Goal: Task Accomplishment & Management: Manage account settings

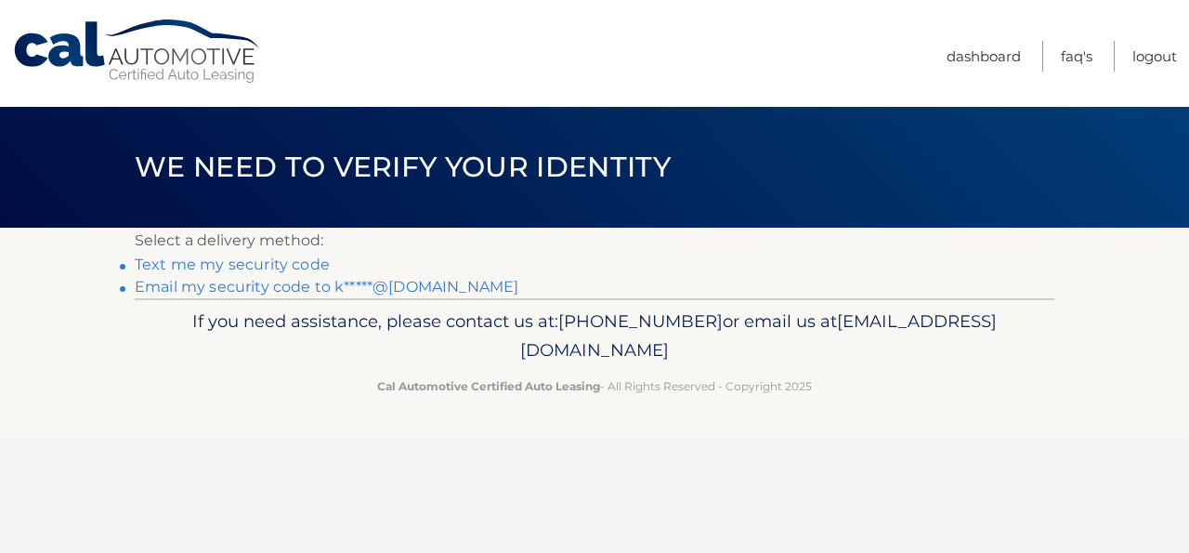
click at [168, 262] on link "Text me my security code" at bounding box center [232, 265] width 195 height 18
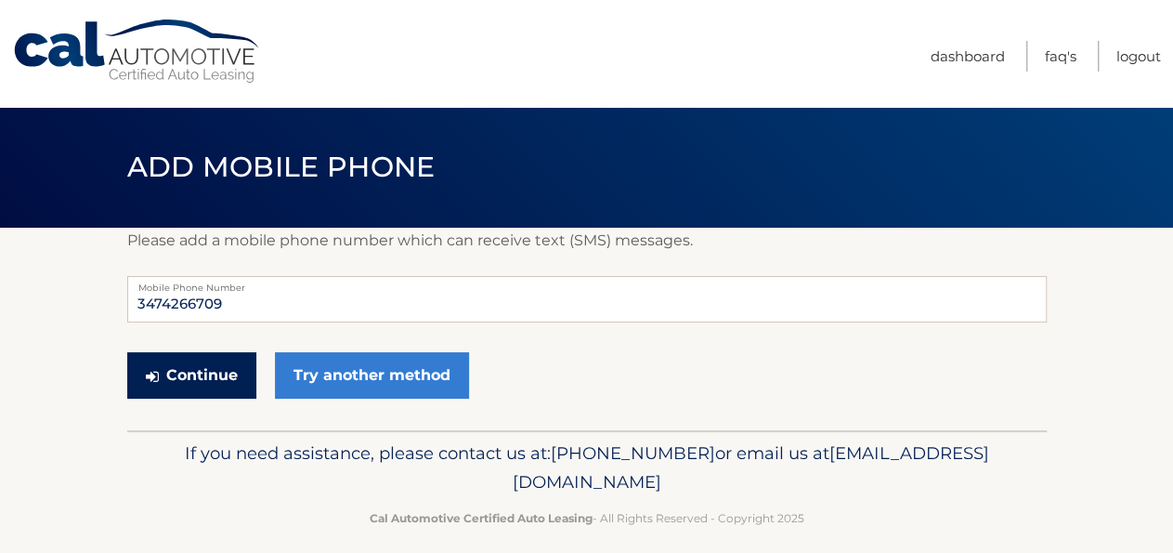
click at [198, 369] on button "Continue" at bounding box center [191, 375] width 129 height 46
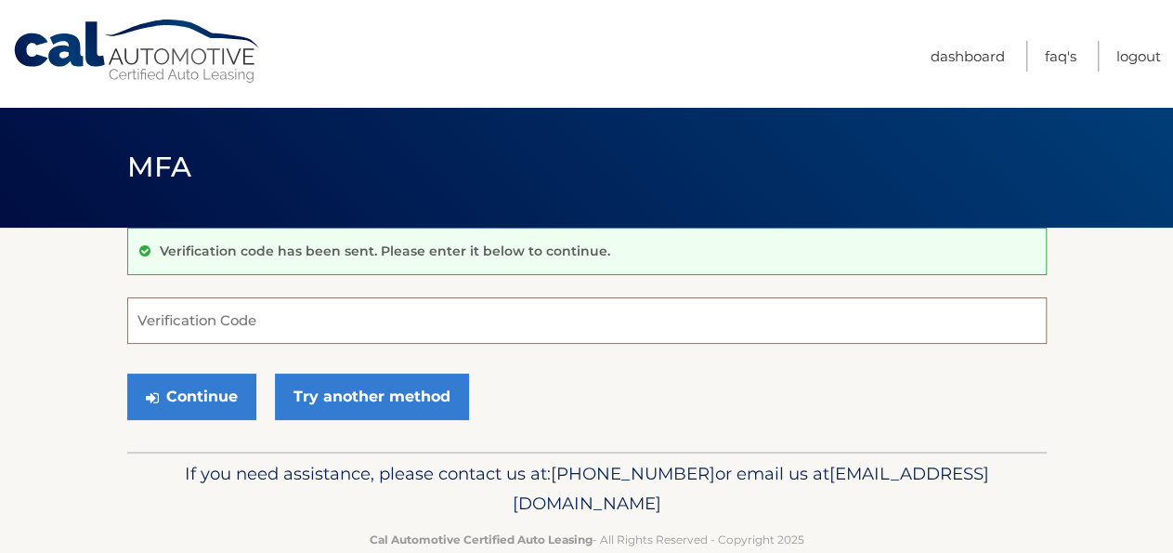
click at [228, 326] on input "Verification Code" at bounding box center [587, 320] width 920 height 46
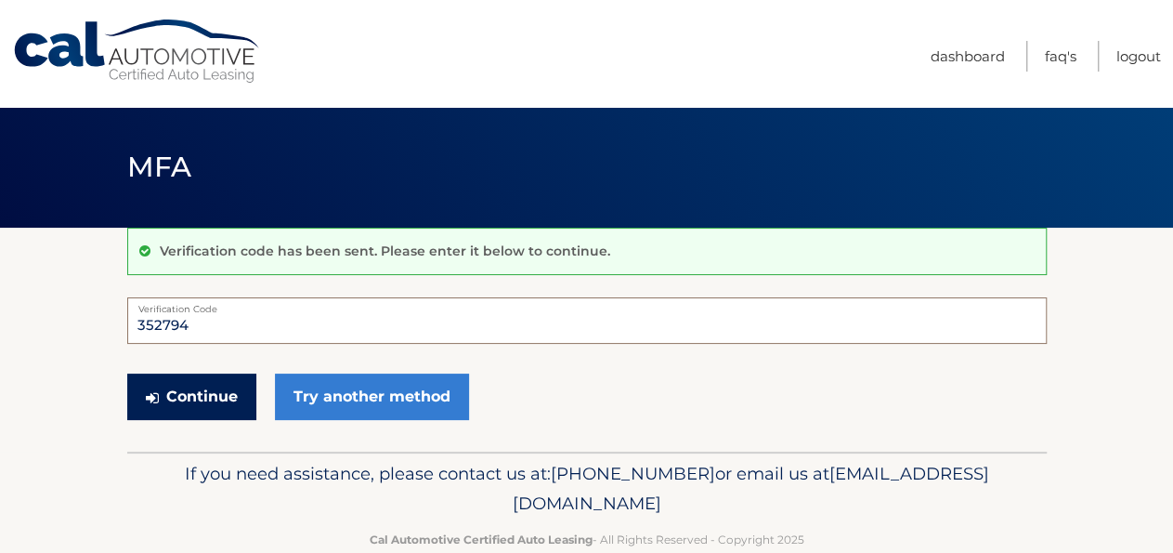
type input "352794"
click at [186, 387] on button "Continue" at bounding box center [191, 397] width 129 height 46
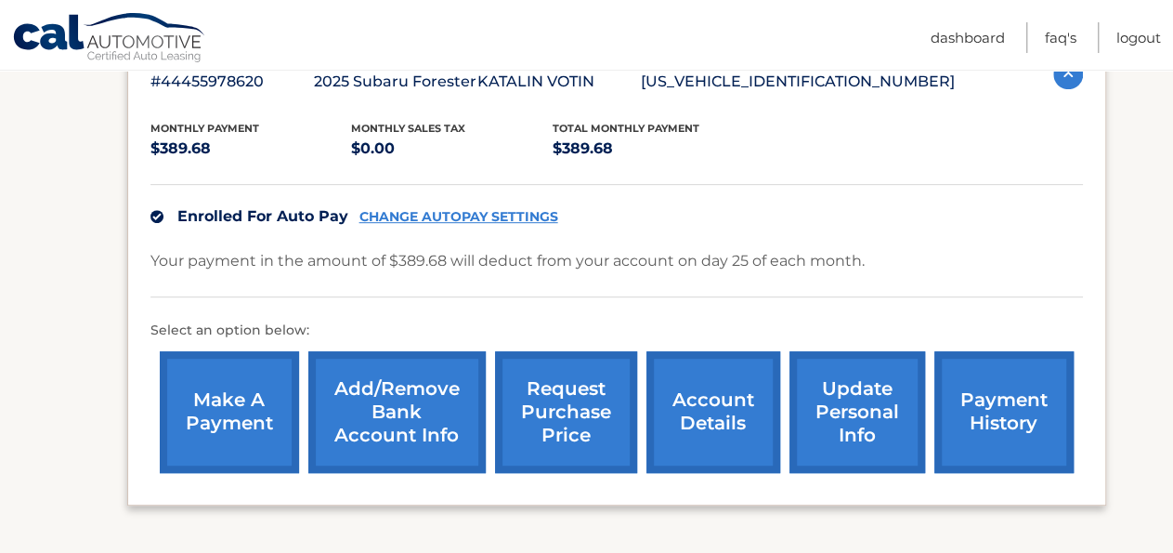
scroll to position [257, 0]
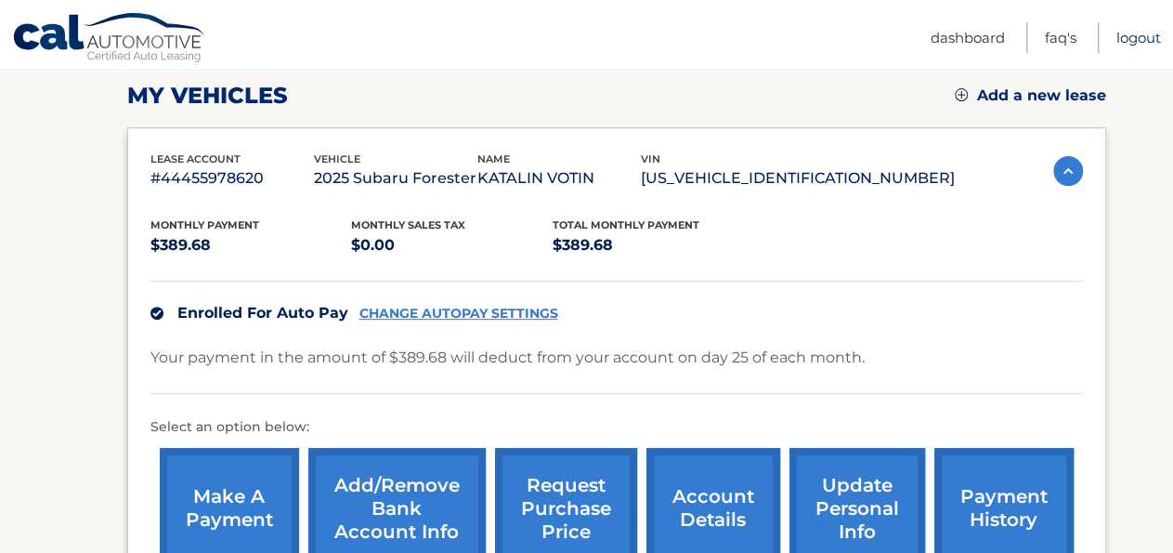
click at [1127, 37] on link "Logout" at bounding box center [1139, 37] width 45 height 31
